Goal: Information Seeking & Learning: Learn about a topic

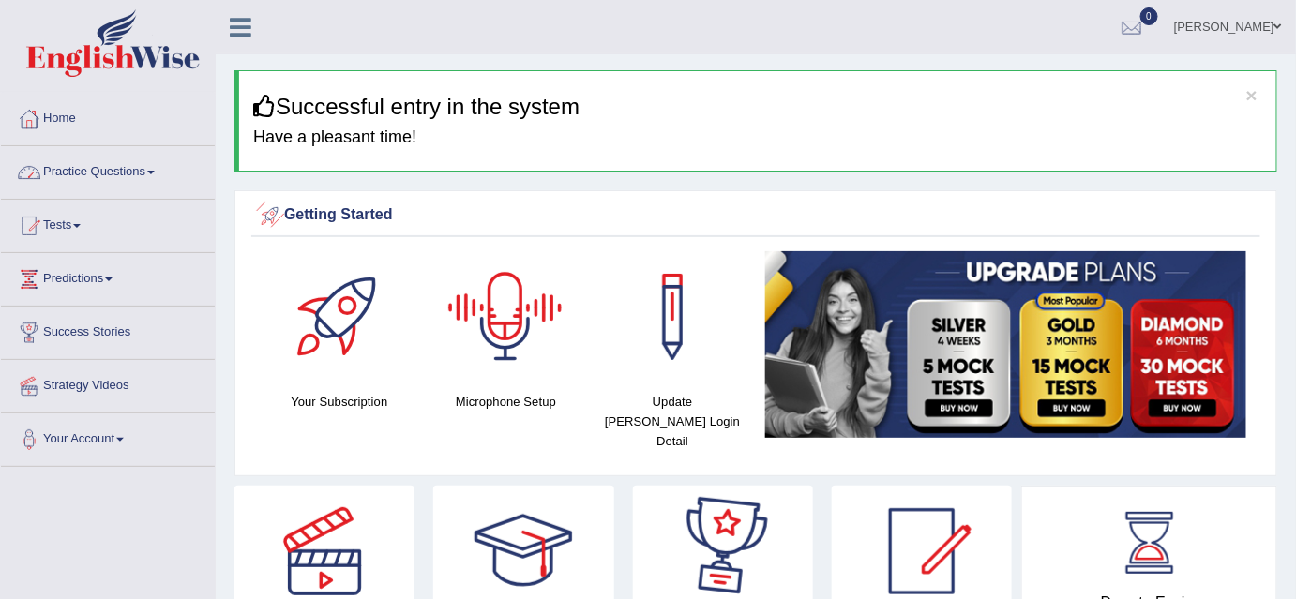
click at [109, 182] on link "Practice Questions" at bounding box center [108, 169] width 214 height 47
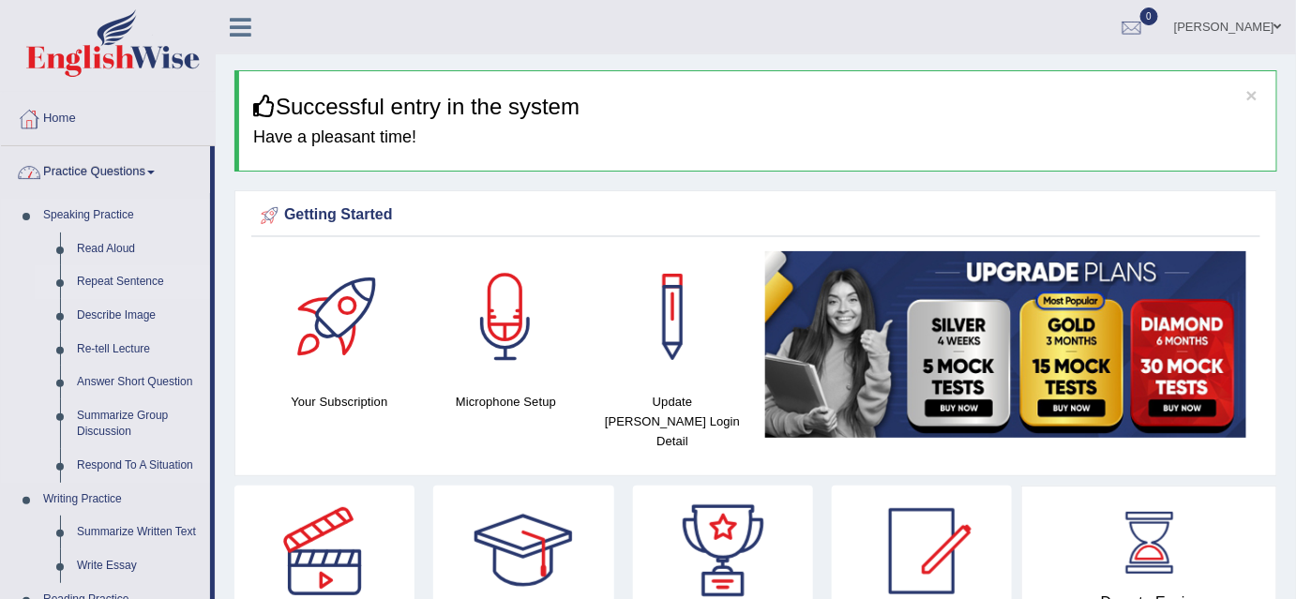
scroll to position [84, 0]
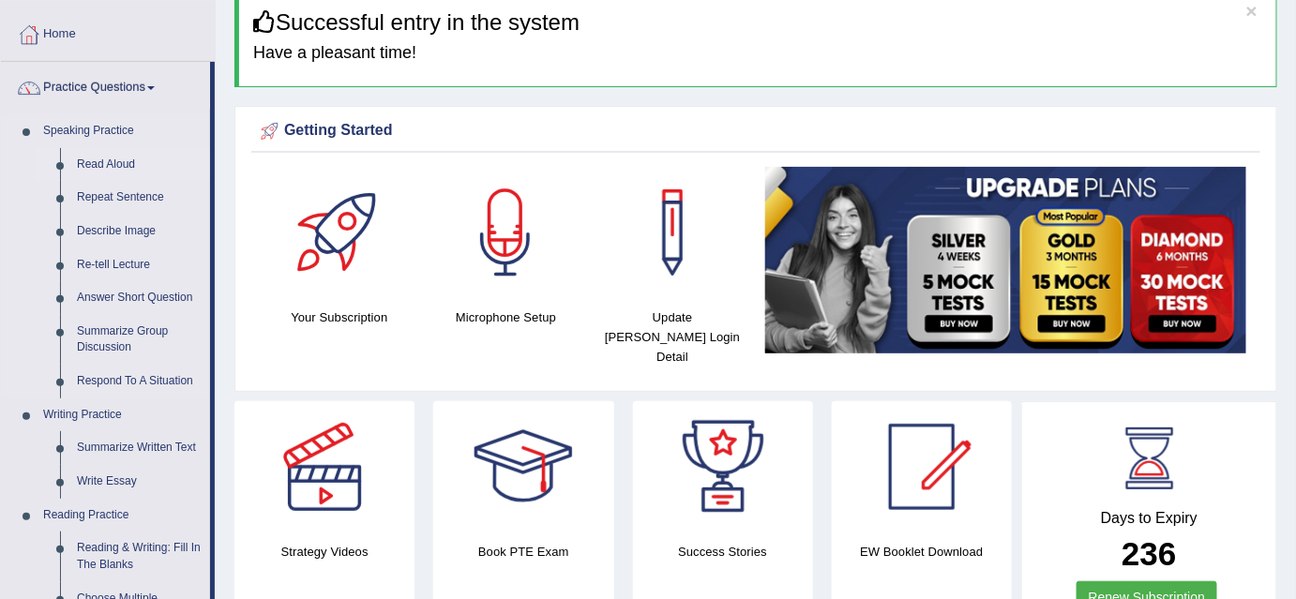
click at [105, 164] on link "Read Aloud" at bounding box center [139, 165] width 142 height 34
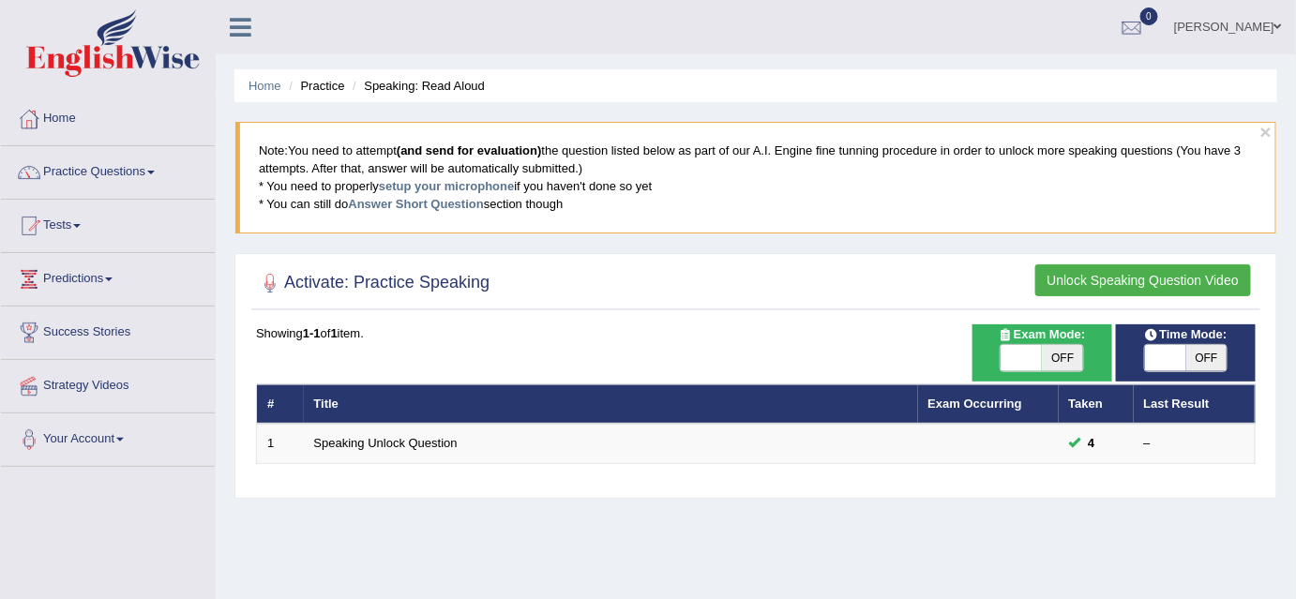
click at [1045, 349] on span "OFF" at bounding box center [1062, 358] width 41 height 26
checkbox input "true"
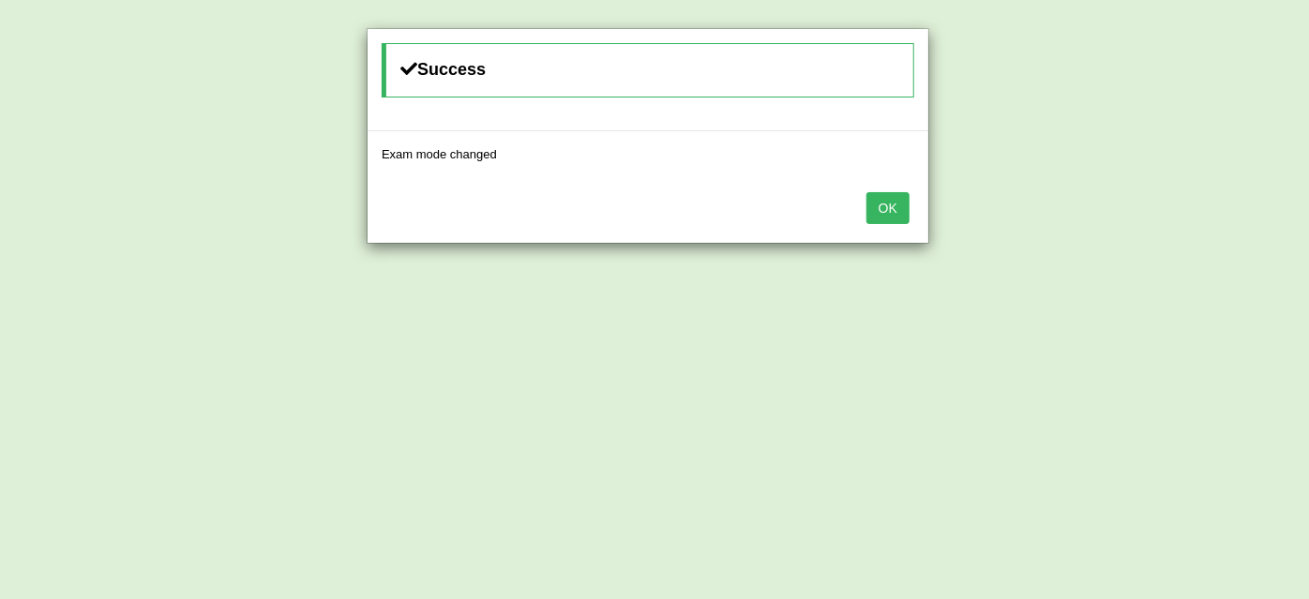
click at [907, 217] on button "OK" at bounding box center [887, 208] width 43 height 32
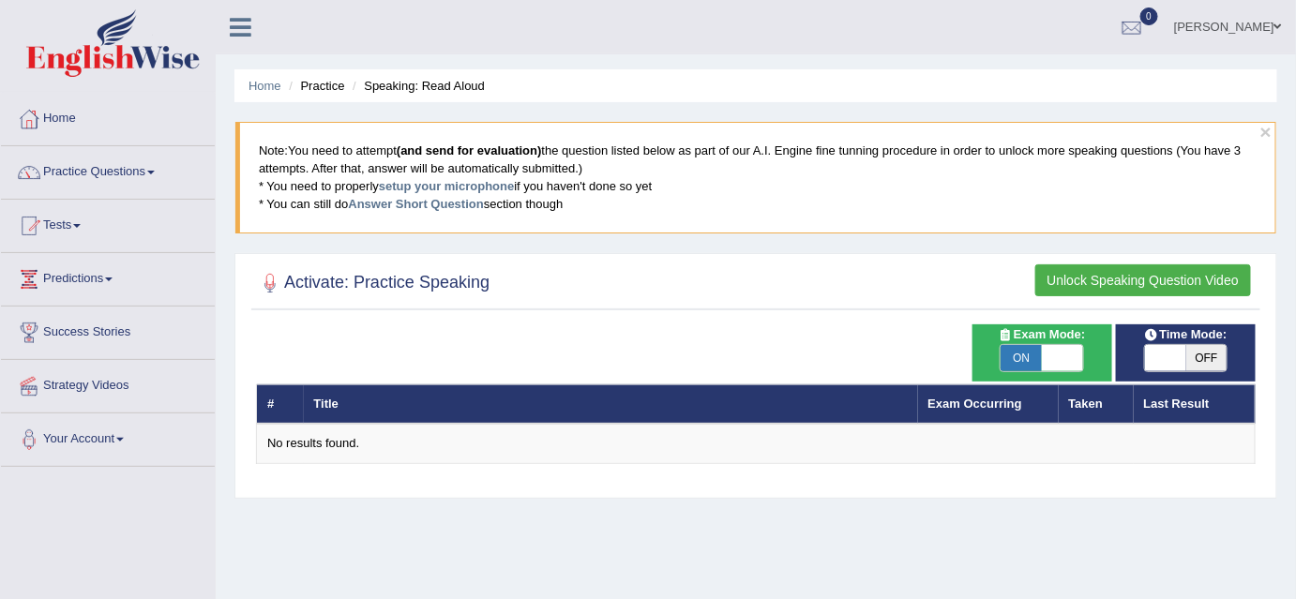
click at [1200, 359] on span "OFF" at bounding box center [1206, 358] width 41 height 26
checkbox input "true"
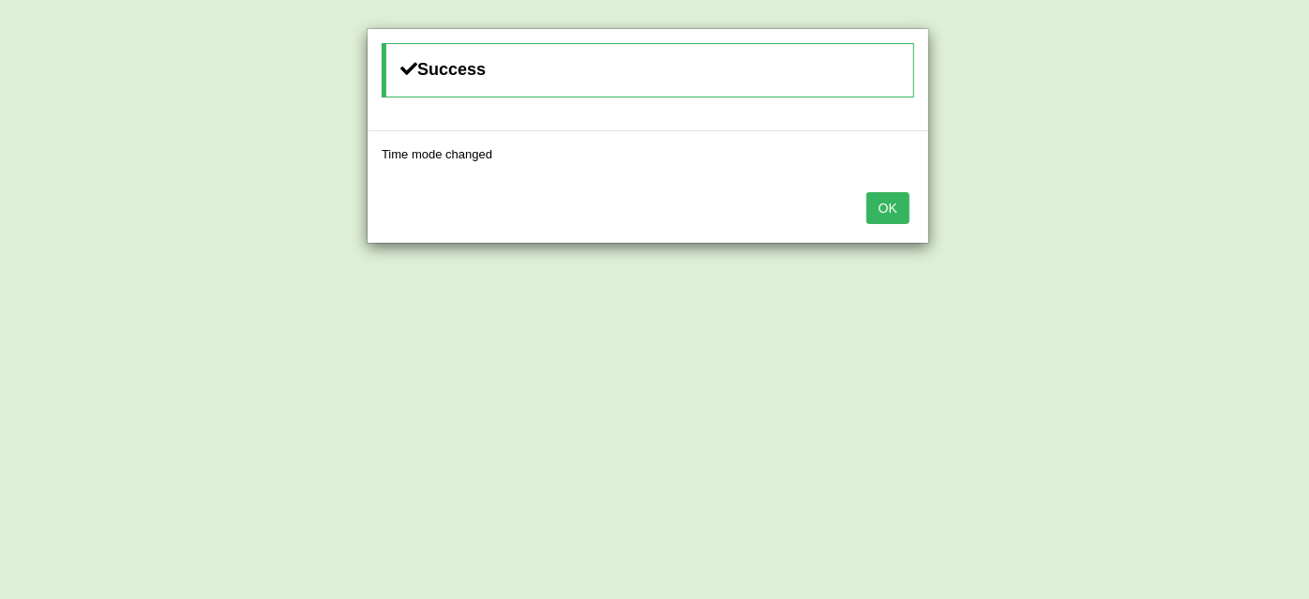
click at [906, 204] on button "OK" at bounding box center [887, 208] width 43 height 32
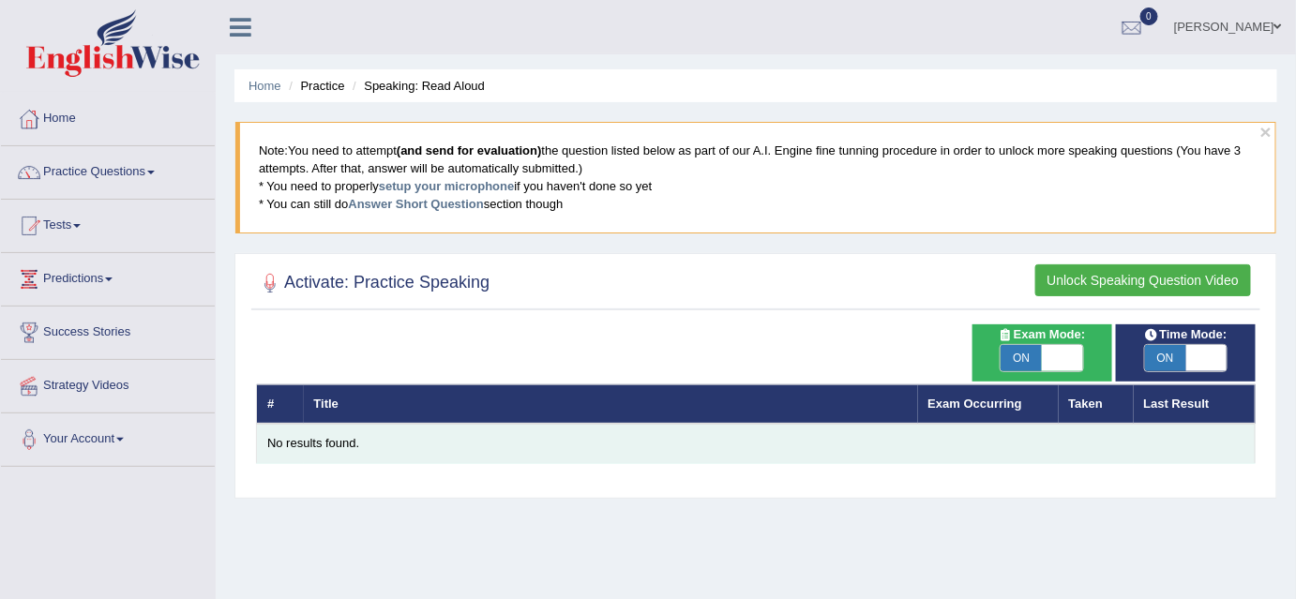
click at [329, 447] on div "No results found." at bounding box center [755, 444] width 977 height 18
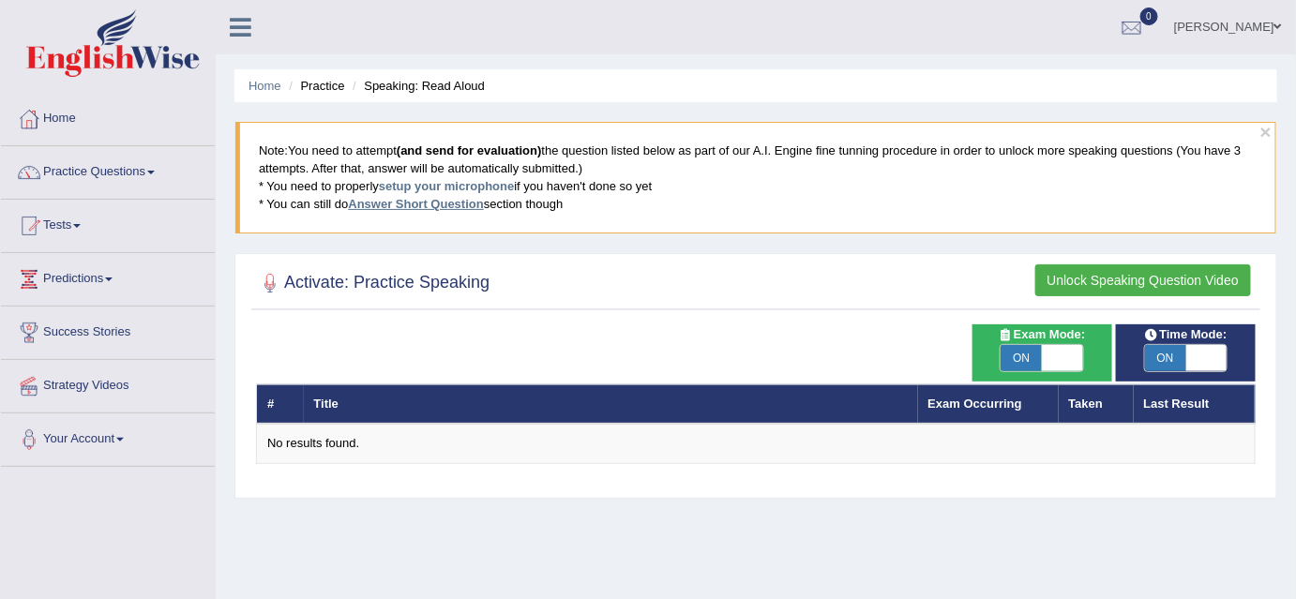
click at [425, 204] on link "Answer Short Question" at bounding box center [415, 204] width 135 height 14
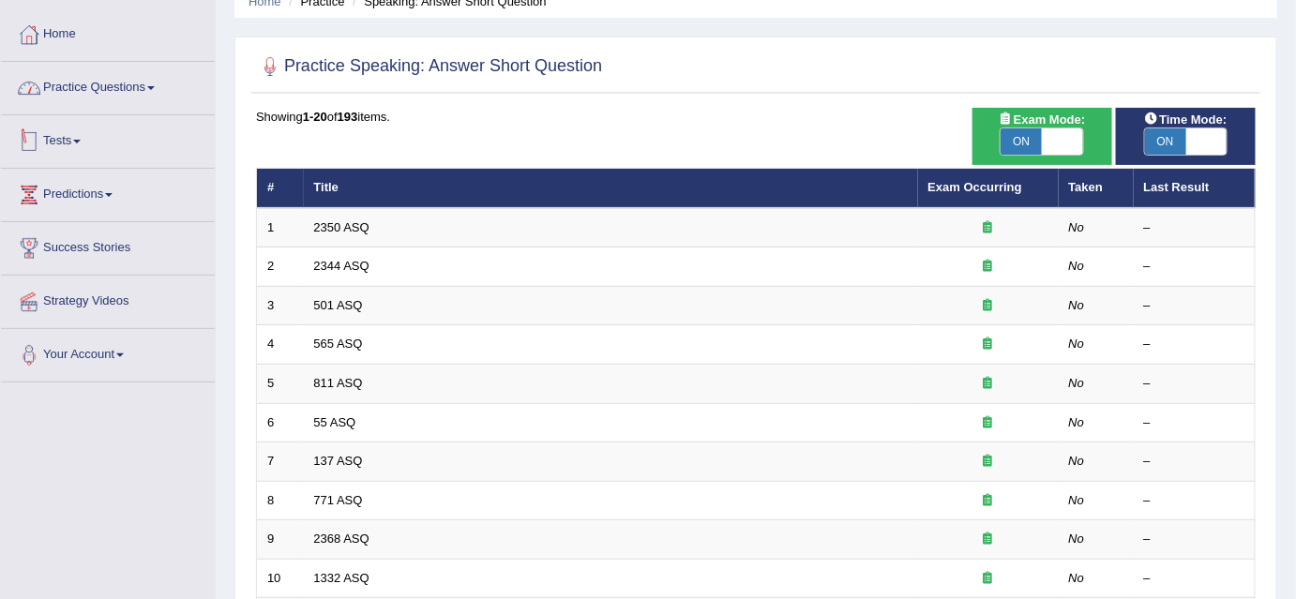
click at [70, 84] on link "Practice Questions" at bounding box center [108, 85] width 214 height 47
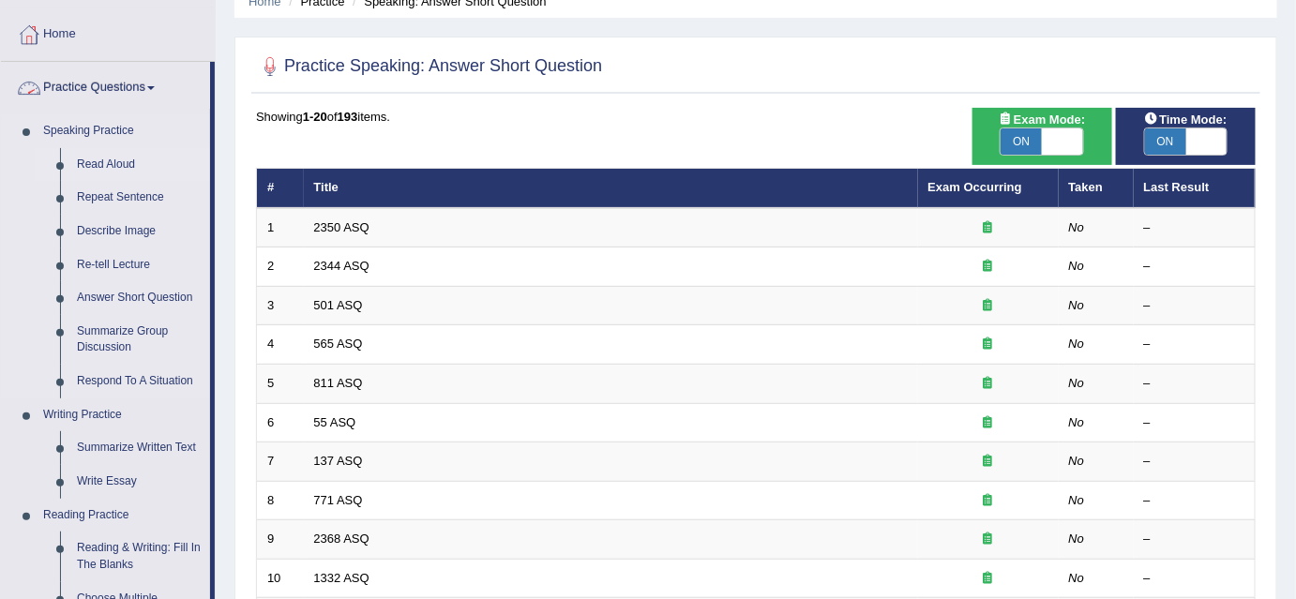
click at [99, 168] on link "Read Aloud" at bounding box center [139, 165] width 142 height 34
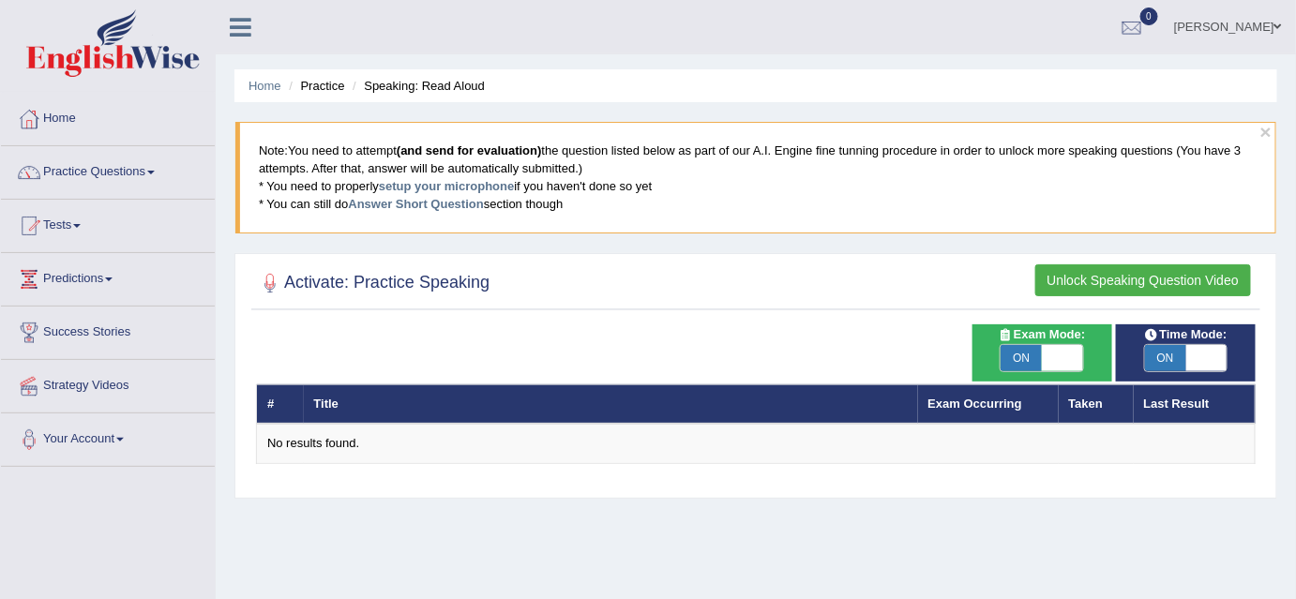
drag, startPoint x: 297, startPoint y: 145, endPoint x: 952, endPoint y: 173, distance: 655.9
click at [950, 167] on blockquote "Note: You need to attempt (and send for evaluation) the question listed below a…" at bounding box center [755, 177] width 1041 height 111
drag, startPoint x: 976, startPoint y: 245, endPoint x: 990, endPoint y: 265, distance: 25.0
click at [976, 247] on div "× Note: You need to attempt (and send for evaluation) the question listed below…" at bounding box center [755, 186] width 1042 height 131
click at [1146, 283] on button "Unlock Speaking Question Video" at bounding box center [1143, 280] width 216 height 32
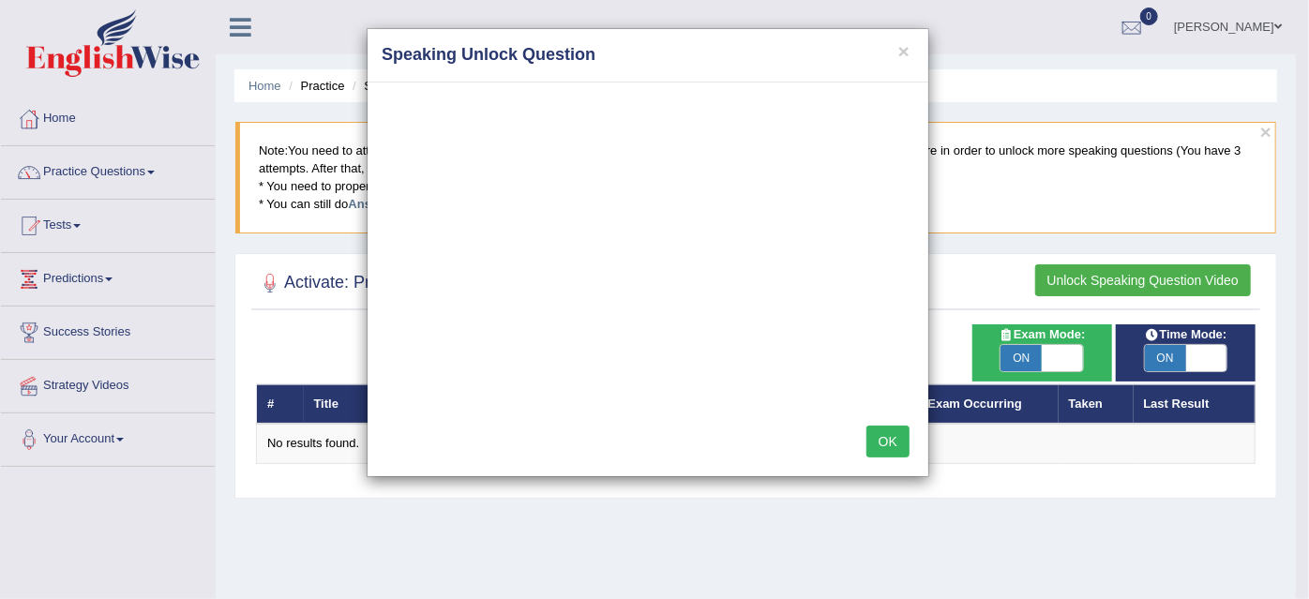
click at [680, 442] on div "OK" at bounding box center [647, 444] width 561 height 66
click at [1059, 358] on div "× Speaking Unlock Question OK" at bounding box center [654, 299] width 1309 height 599
click at [1034, 359] on div "× Speaking Unlock Question OK" at bounding box center [654, 299] width 1309 height 599
click at [1020, 358] on div "× Speaking Unlock Question OK" at bounding box center [654, 299] width 1309 height 599
click at [1161, 354] on div "× Speaking Unlock Question OK" at bounding box center [654, 299] width 1309 height 599
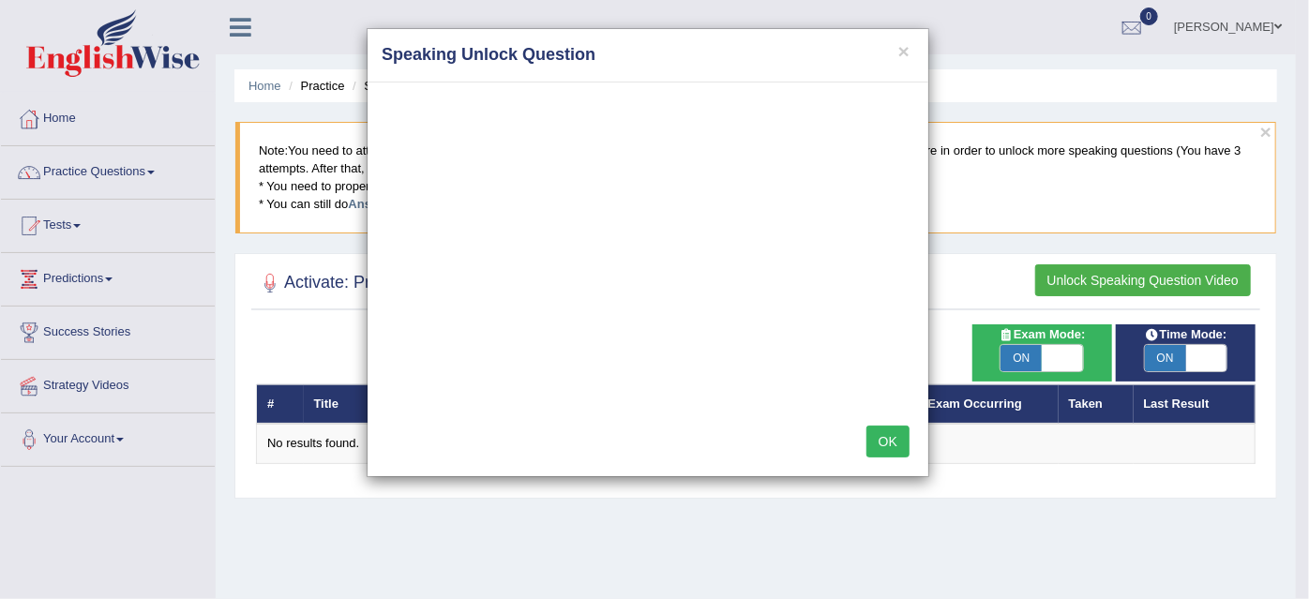
click at [1208, 356] on div "× Speaking Unlock Question OK" at bounding box center [654, 299] width 1309 height 599
click at [1127, 285] on div "× Speaking Unlock Question OK" at bounding box center [654, 299] width 1309 height 599
click at [599, 432] on div "OK" at bounding box center [647, 444] width 561 height 66
click at [878, 452] on button "OK" at bounding box center [887, 442] width 43 height 32
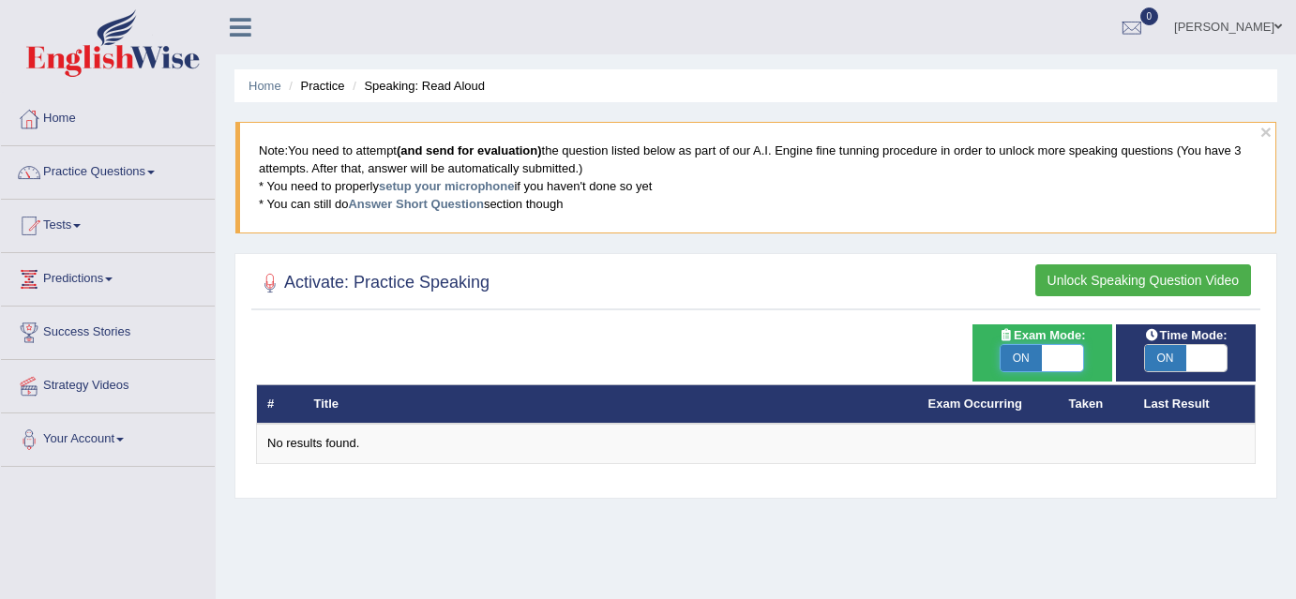
click at [1050, 354] on span at bounding box center [1062, 358] width 41 height 26
checkbox input "false"
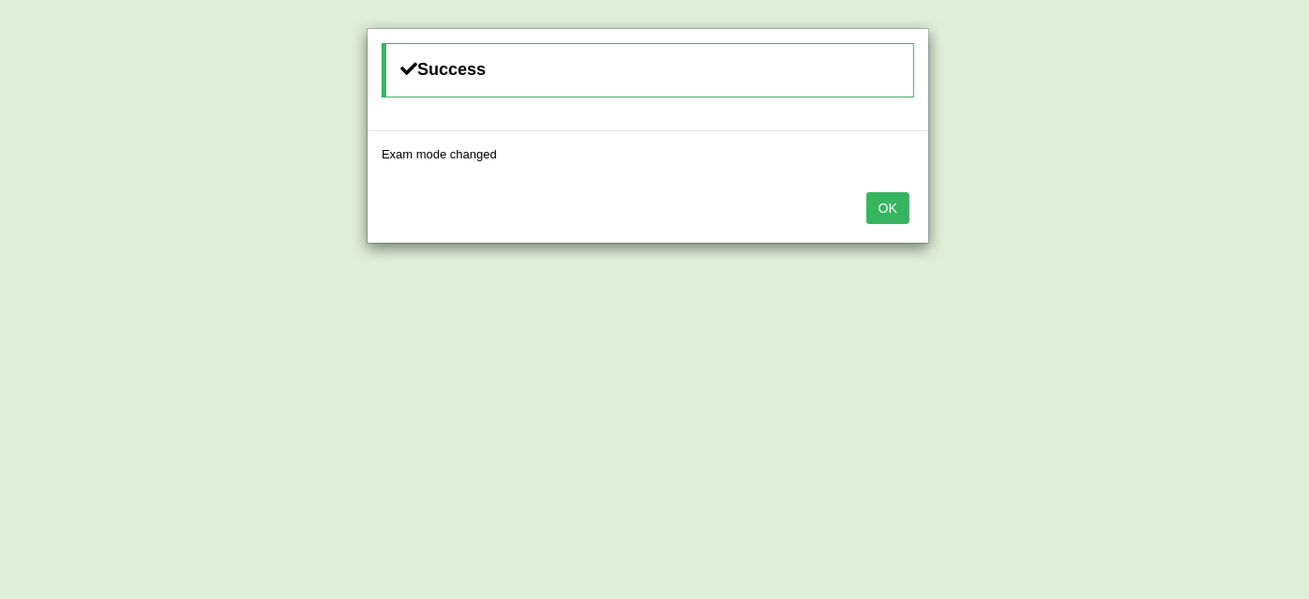
click at [901, 199] on button "OK" at bounding box center [887, 208] width 43 height 32
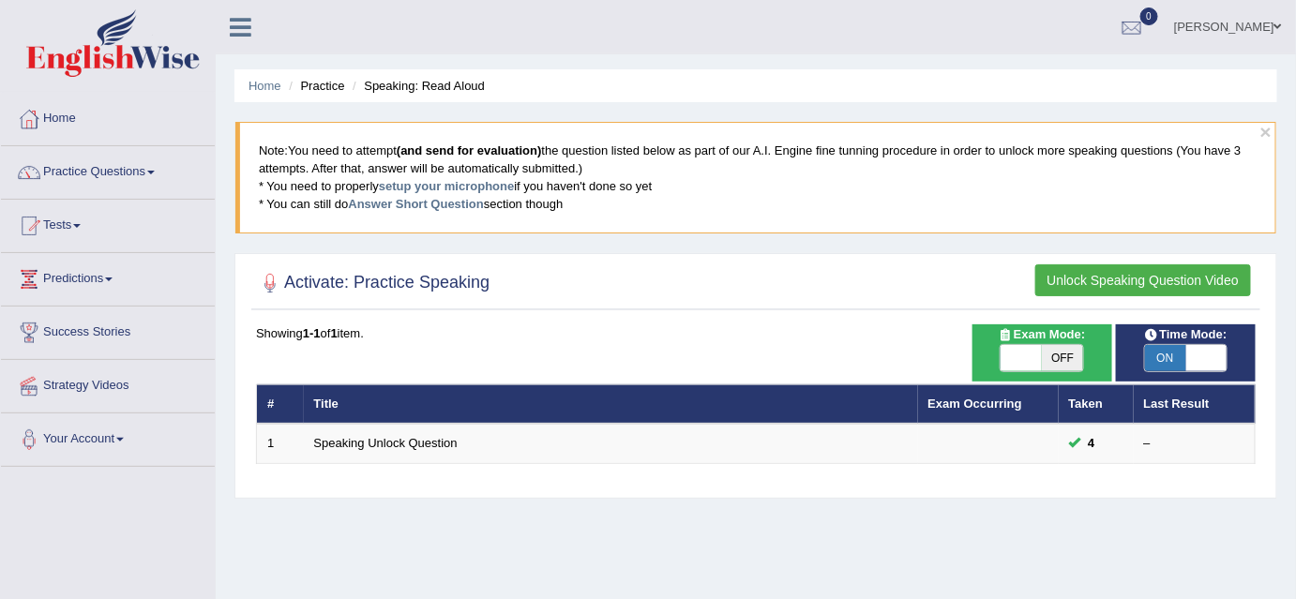
click at [1187, 357] on span at bounding box center [1206, 358] width 41 height 26
checkbox input "false"
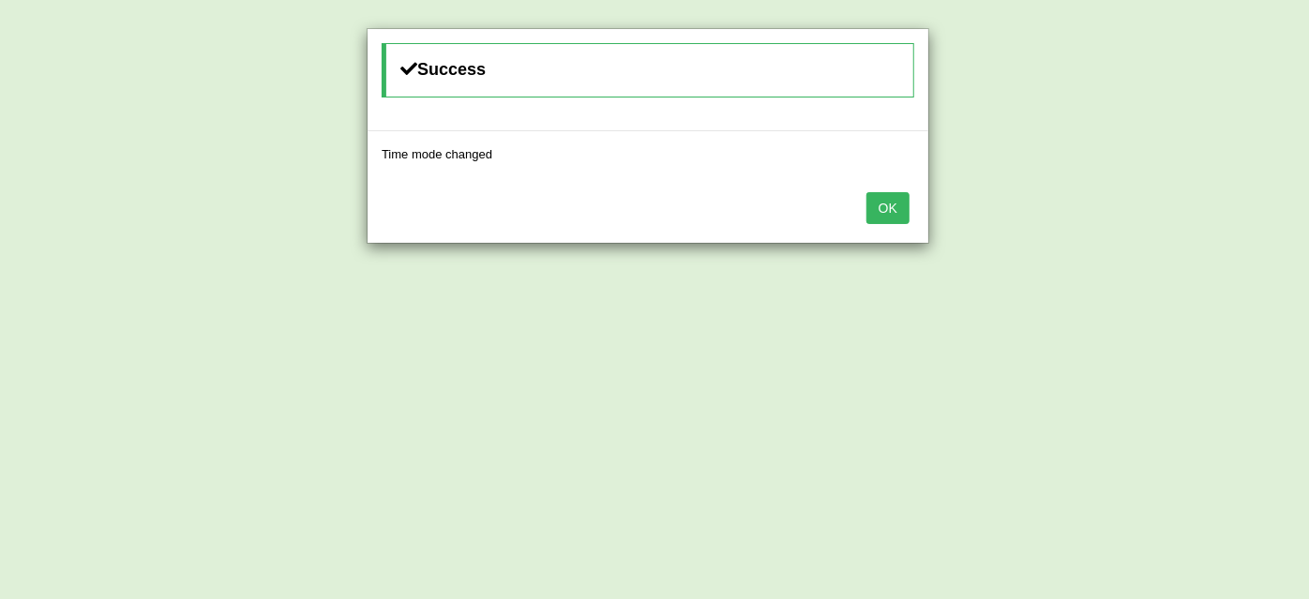
click at [879, 212] on button "OK" at bounding box center [887, 208] width 43 height 32
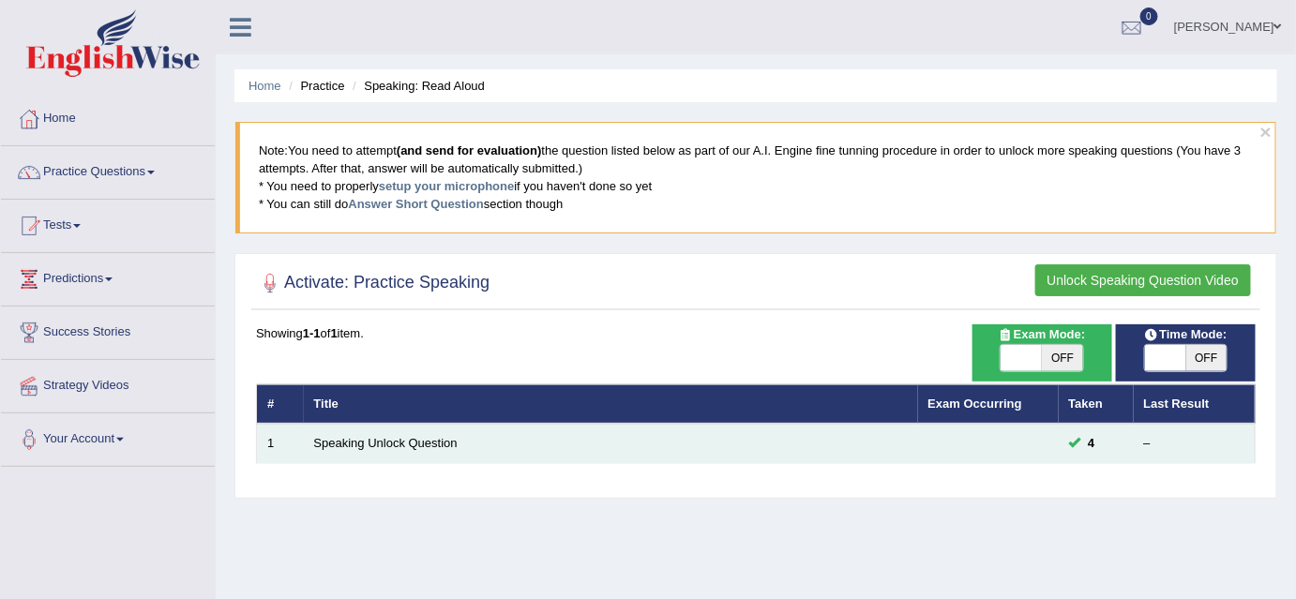
click at [422, 455] on td "Speaking Unlock Question" at bounding box center [611, 443] width 614 height 39
click at [433, 440] on link "Speaking Unlock Question" at bounding box center [385, 443] width 143 height 14
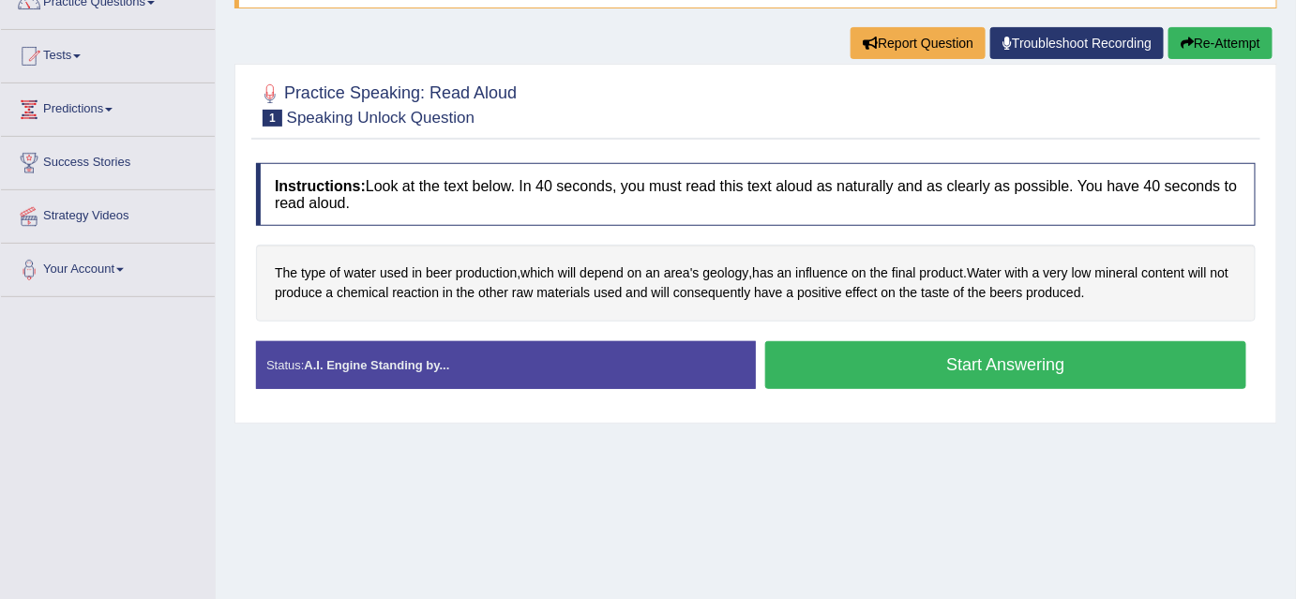
scroll to position [170, 0]
click at [987, 366] on button "Start Answering" at bounding box center [1005, 365] width 481 height 48
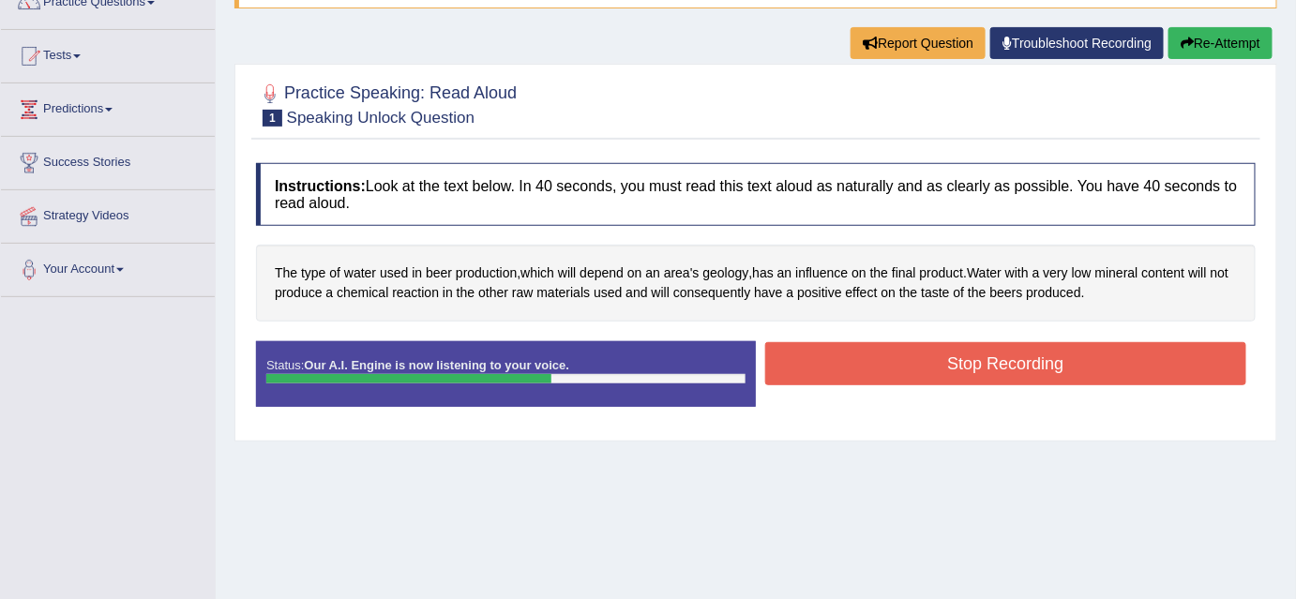
click at [1063, 362] on button "Stop Recording" at bounding box center [1005, 363] width 481 height 43
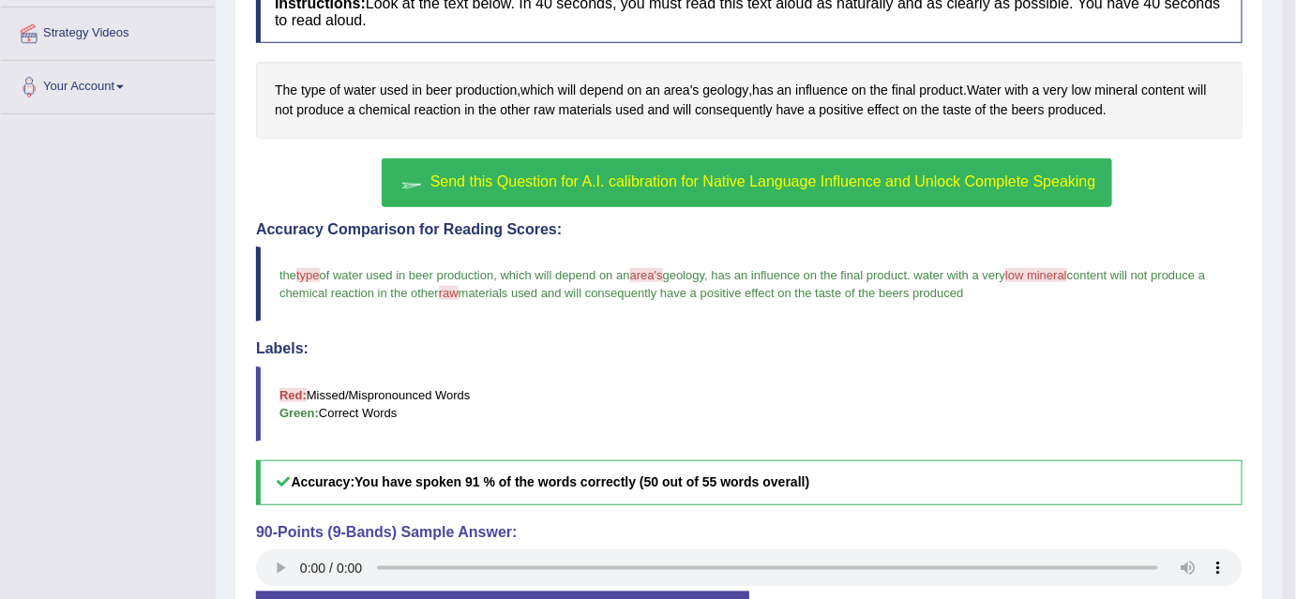
scroll to position [246, 0]
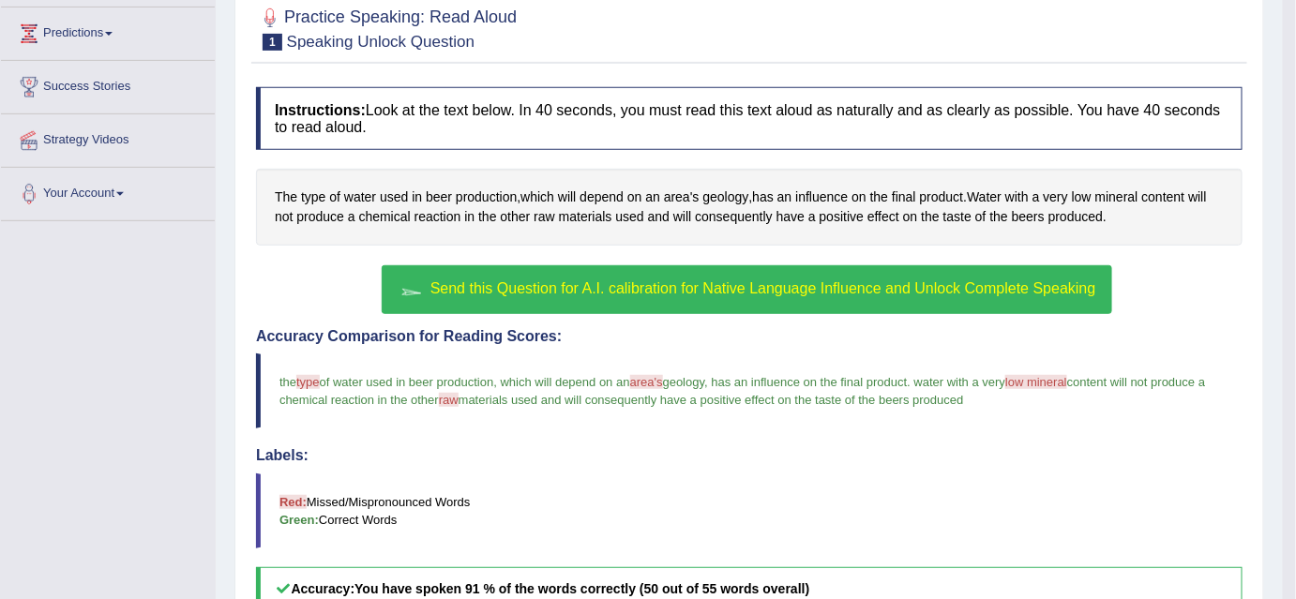
click at [688, 293] on span "Send this Question for A.I. calibration for Native Language Influence and Unloc…" at bounding box center [763, 288] width 666 height 16
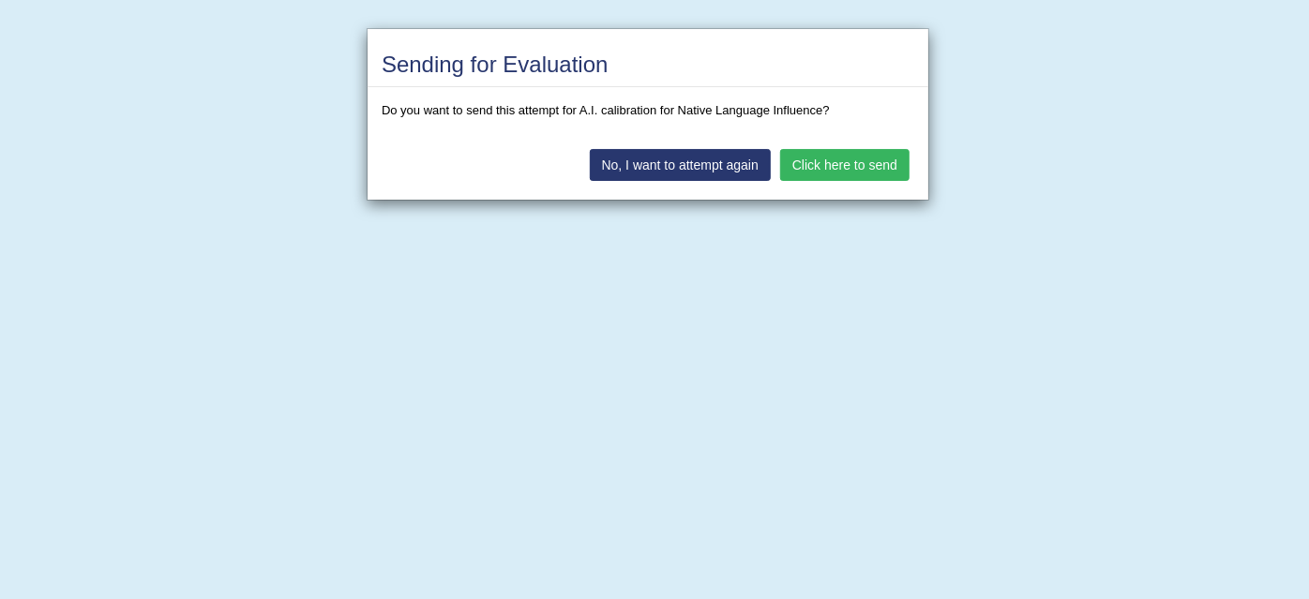
click at [845, 171] on button "Click here to send" at bounding box center [844, 165] width 129 height 32
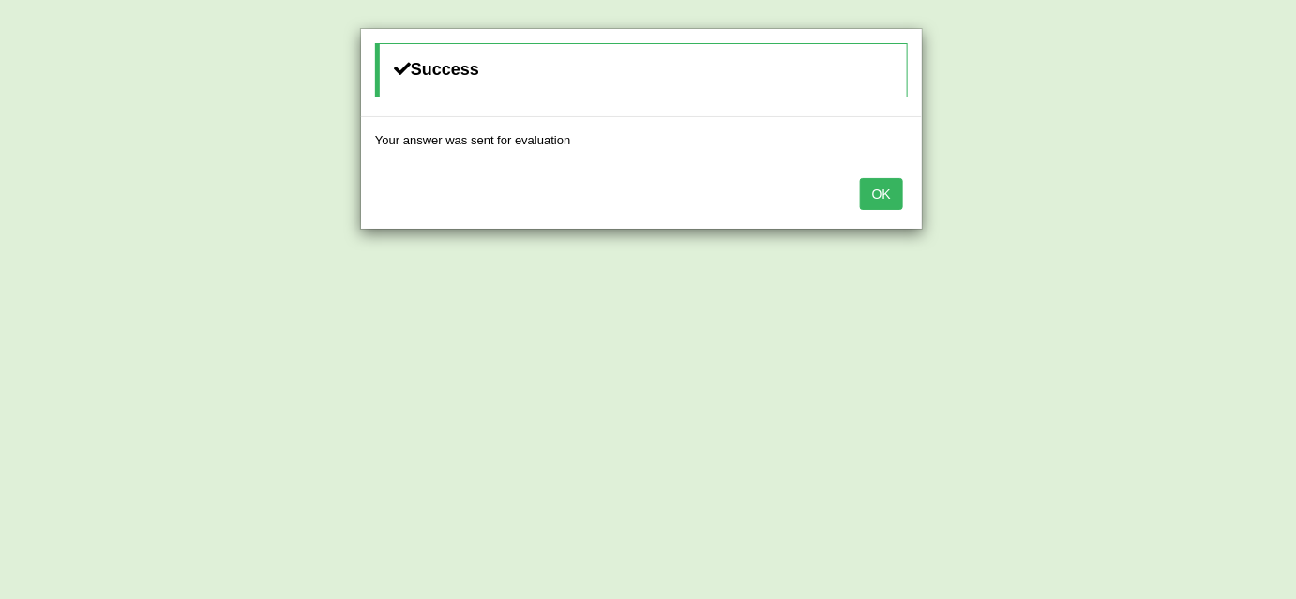
click at [867, 189] on button "OK" at bounding box center [881, 194] width 43 height 32
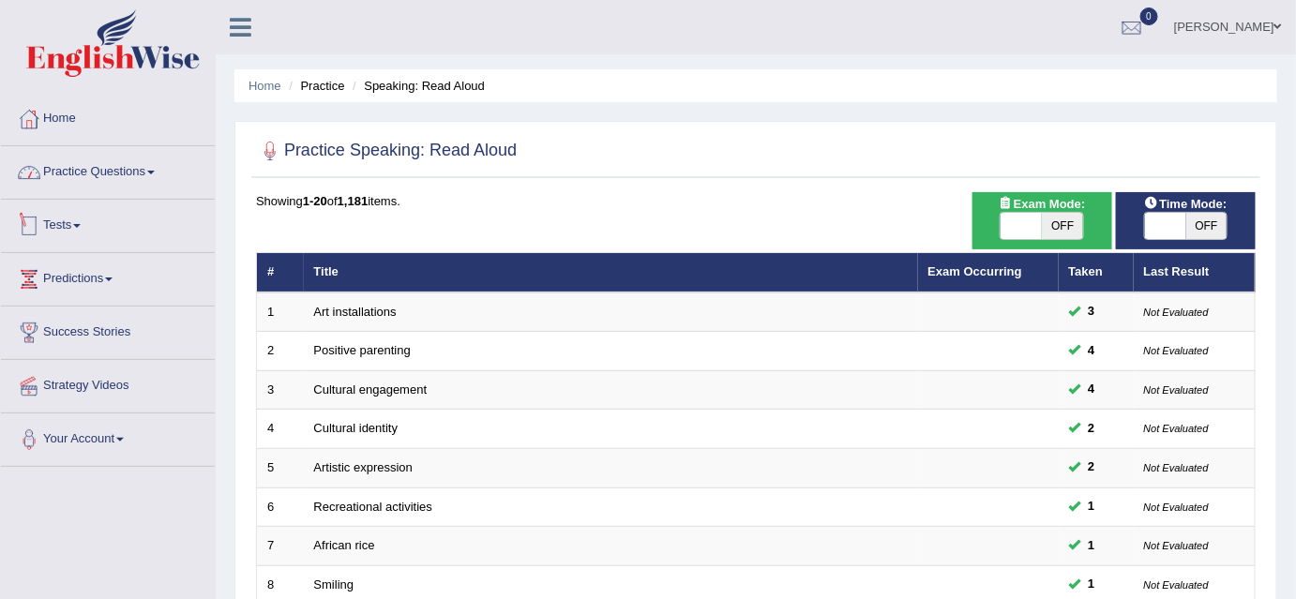
click at [153, 174] on link "Practice Questions" at bounding box center [108, 169] width 214 height 47
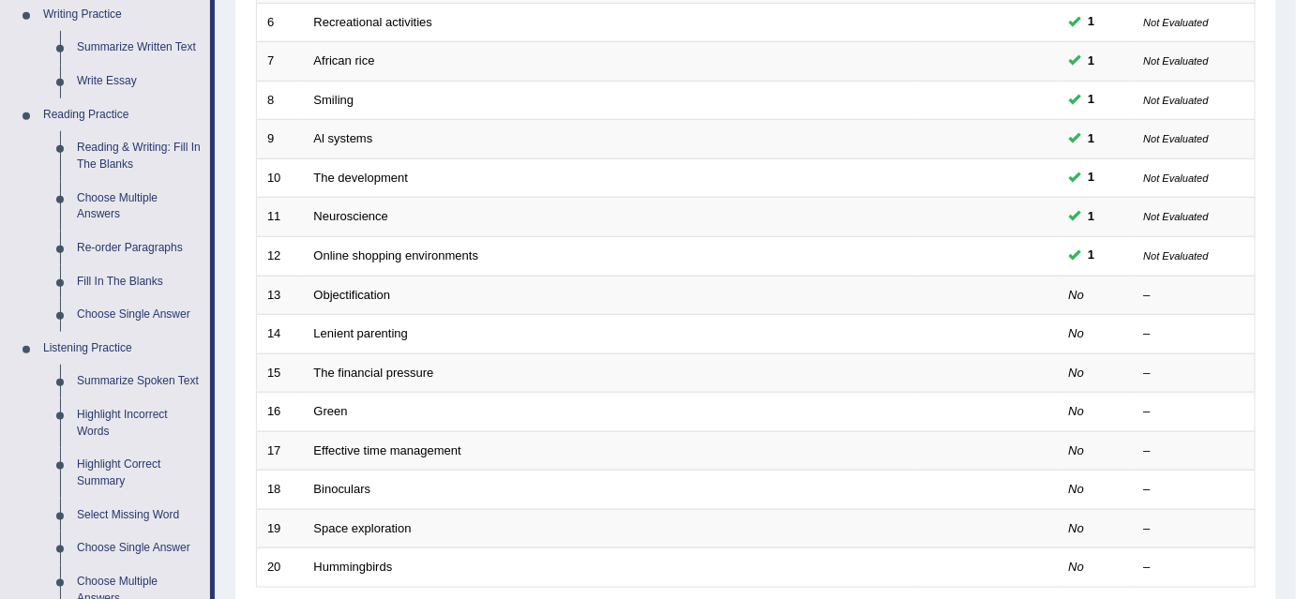
scroll to position [426, 0]
